Goal: Find specific page/section: Find specific page/section

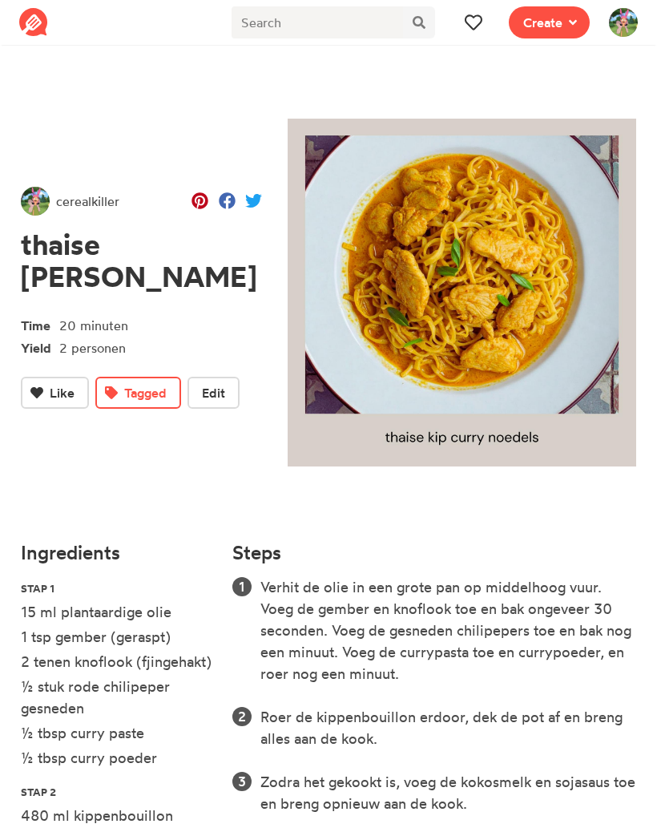
click at [477, 33] on button at bounding box center [474, 22] width 32 height 32
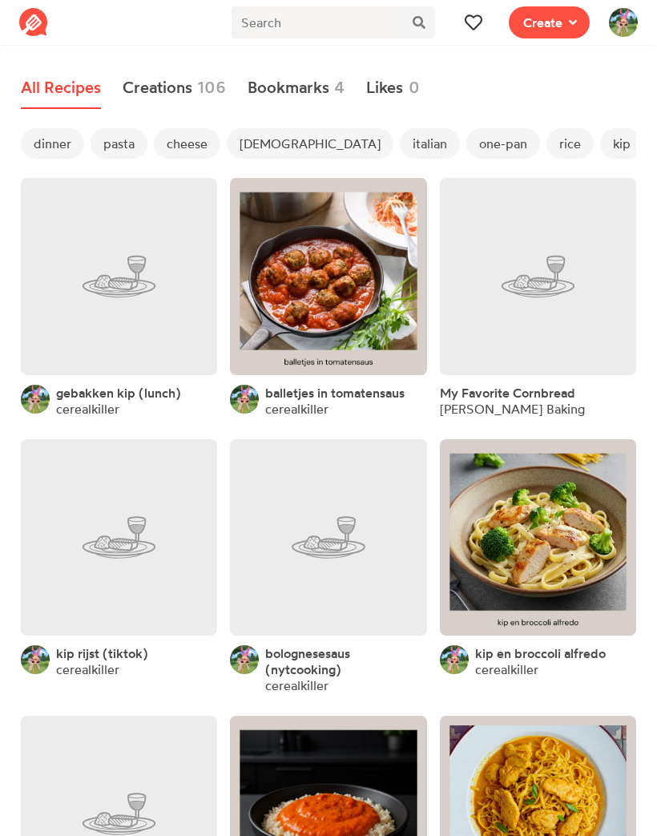
click at [54, 141] on span "dinner" at bounding box center [52, 143] width 63 height 30
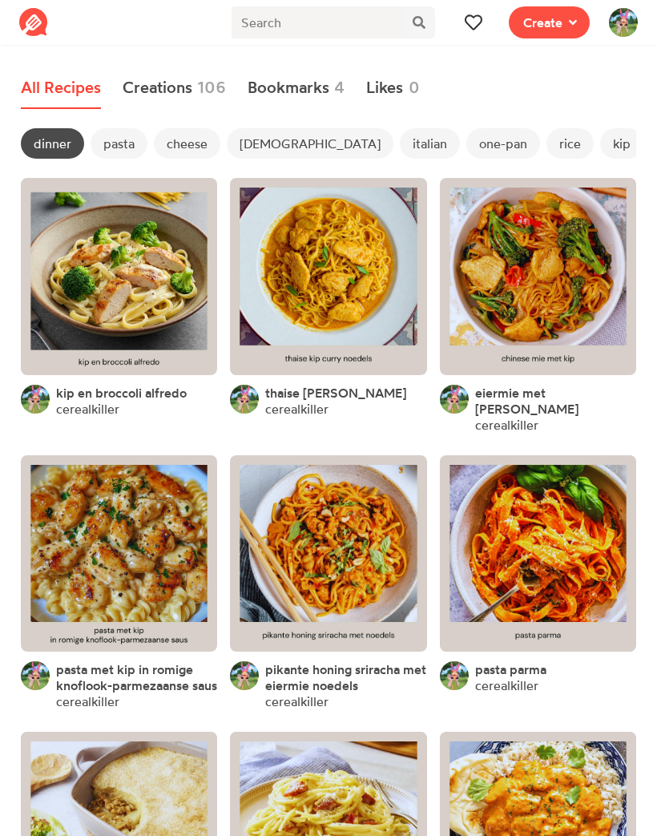
click at [128, 139] on span "pasta" at bounding box center [119, 143] width 57 height 30
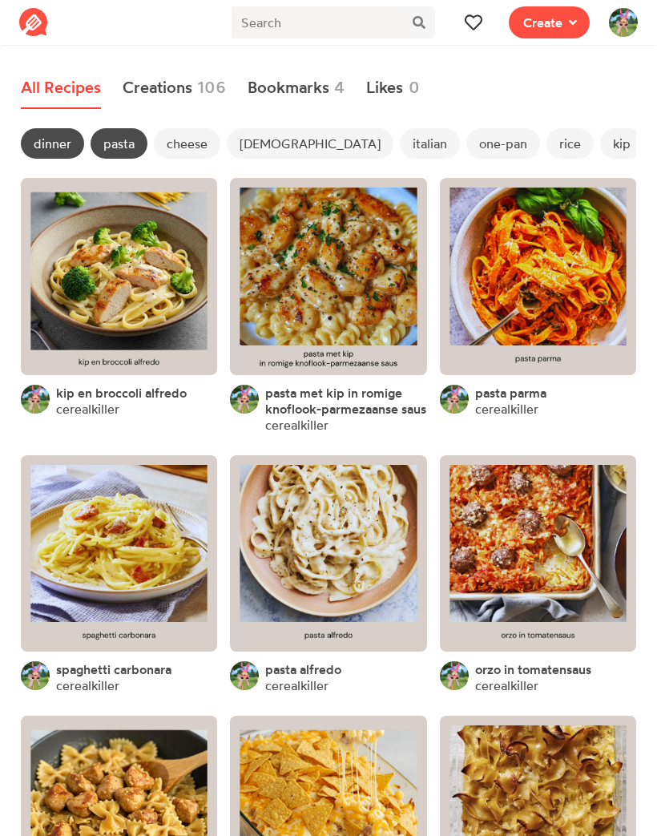
click at [151, 521] on link at bounding box center [119, 553] width 196 height 196
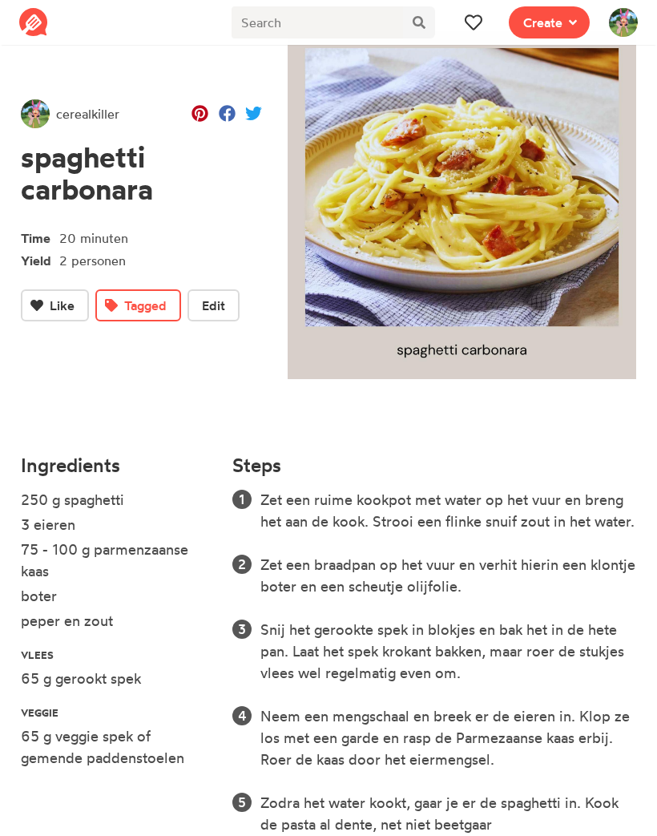
scroll to position [9, 0]
